Goal: Transaction & Acquisition: Purchase product/service

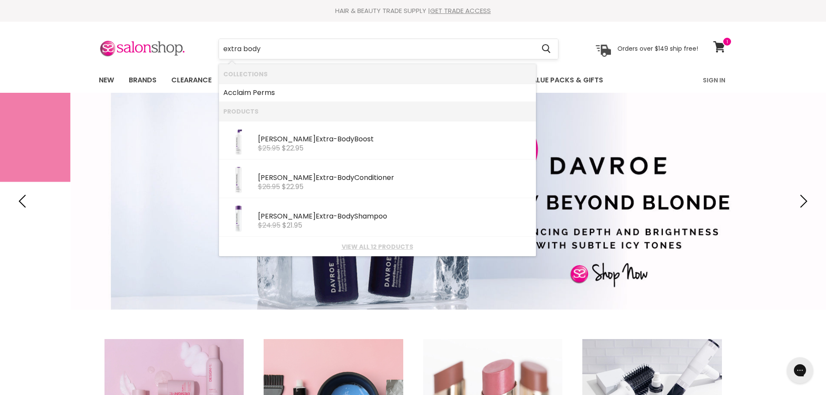
click at [222, 48] on input "extra body" at bounding box center [377, 49] width 316 height 20
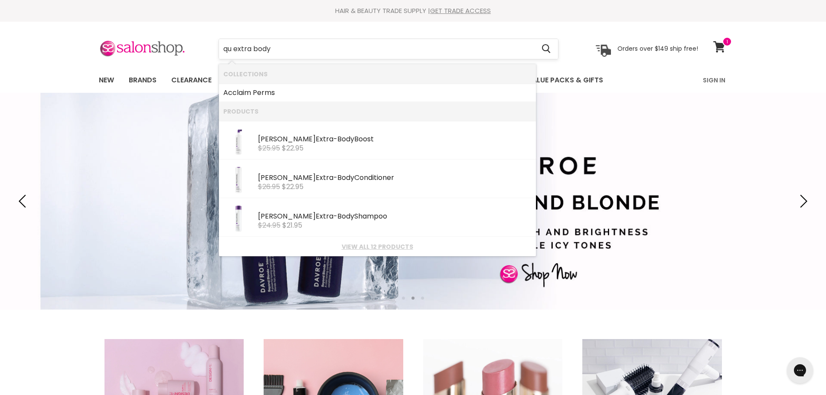
type input "qua extra body"
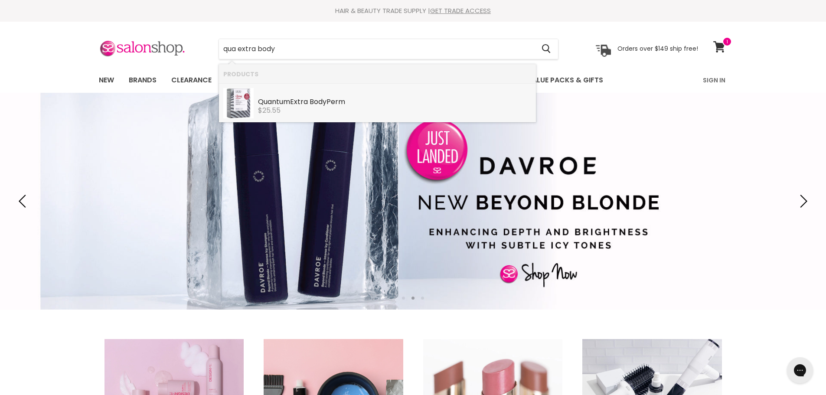
click at [281, 95] on div "Qua ntum Extra Body Perm Quantum Perms $25.55" at bounding box center [395, 101] width 274 height 26
